Goal: Task Accomplishment & Management: Manage account settings

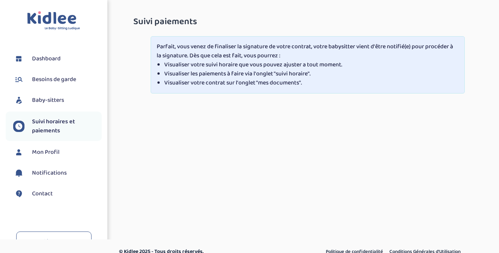
click at [50, 54] on span "Dashboard" at bounding box center [46, 58] width 29 height 9
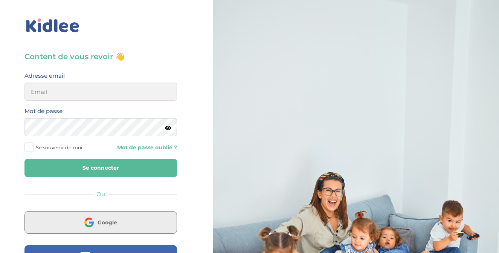
click at [146, 219] on button "Google" at bounding box center [100, 222] width 152 height 23
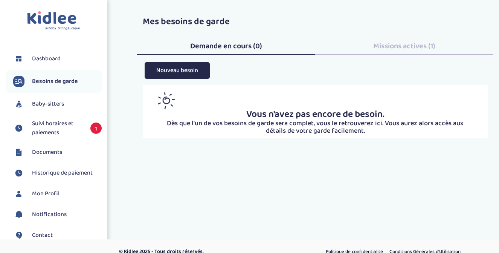
click at [48, 139] on li "Suivi horaires et paiements 1" at bounding box center [54, 128] width 96 height 26
click at [55, 129] on span "Suivi horaires et paiements" at bounding box center [57, 128] width 51 height 18
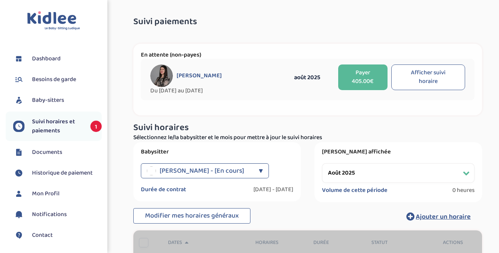
select select "août 2025"
